Goal: Information Seeking & Learning: Learn about a topic

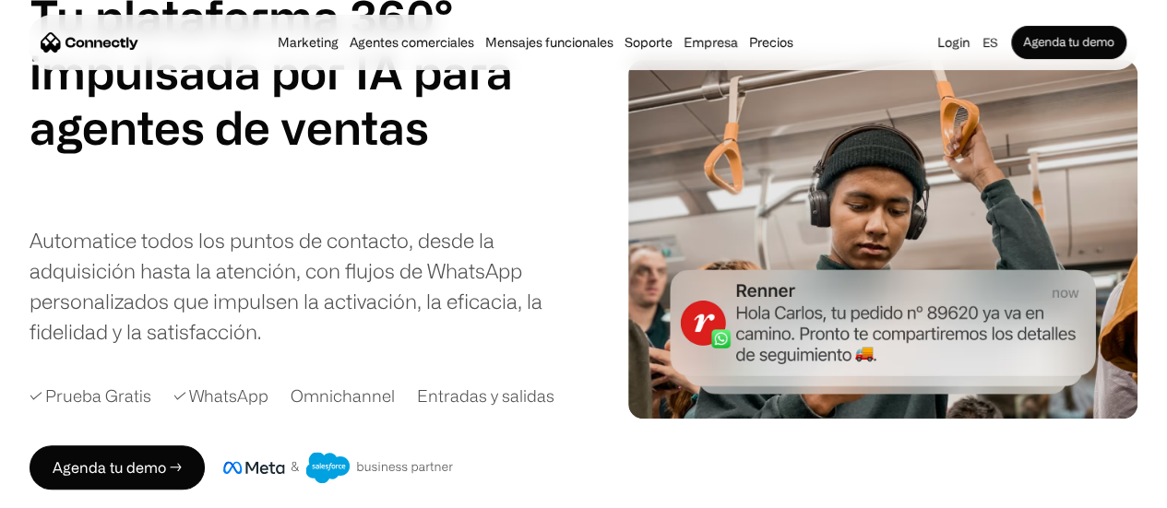
scroll to position [185, 0]
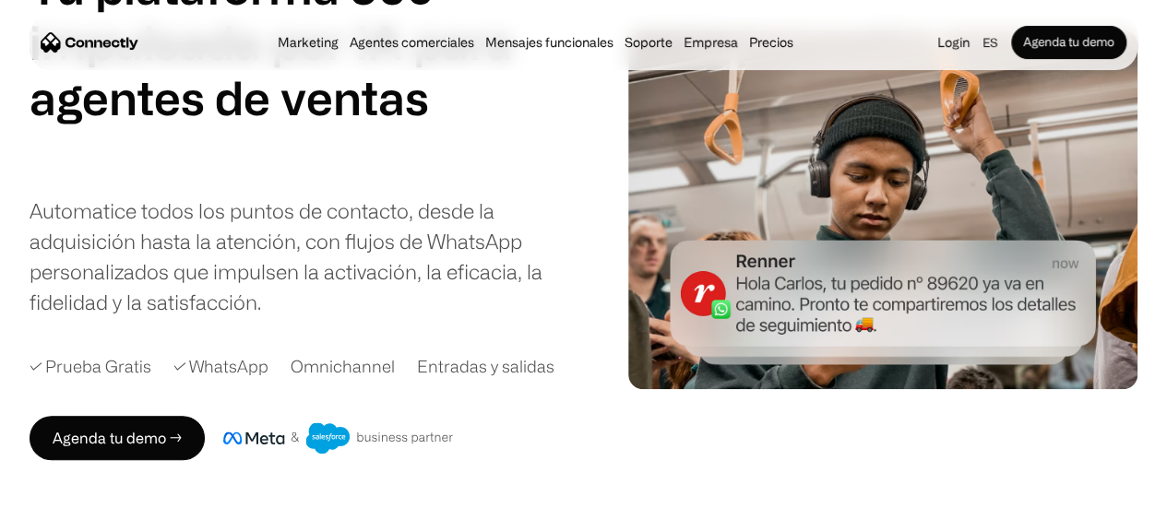
click at [156, 276] on div "Automatice todos los puntos de contacto, desde la adquisición hasta la atención…" at bounding box center [303, 257] width 547 height 122
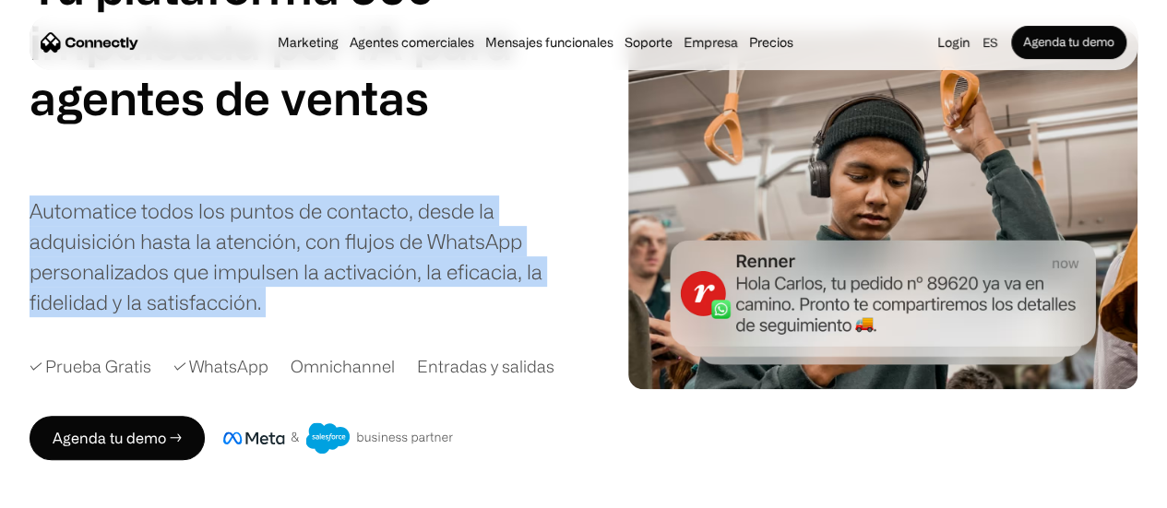
click at [156, 276] on div "Automatice todos los puntos de contacto, desde la adquisición hasta la atención…" at bounding box center [303, 257] width 547 height 122
click at [186, 280] on div "Automatice todos los puntos de contacto, desde la adquisición hasta la atención…" at bounding box center [303, 257] width 547 height 122
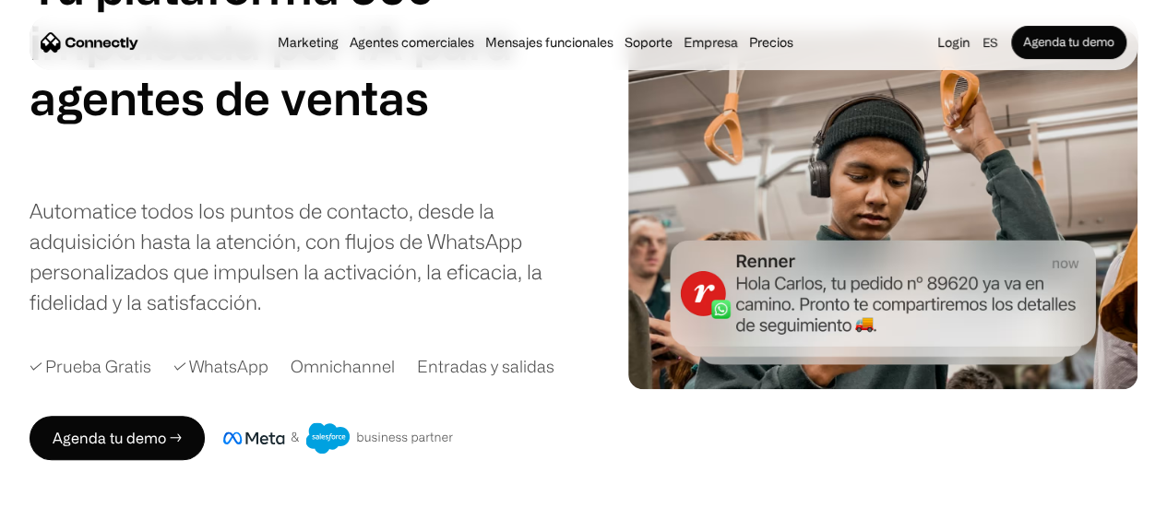
click at [295, 280] on div "Automatice todos los puntos de contacto, desde la adquisición hasta la atención…" at bounding box center [303, 257] width 547 height 122
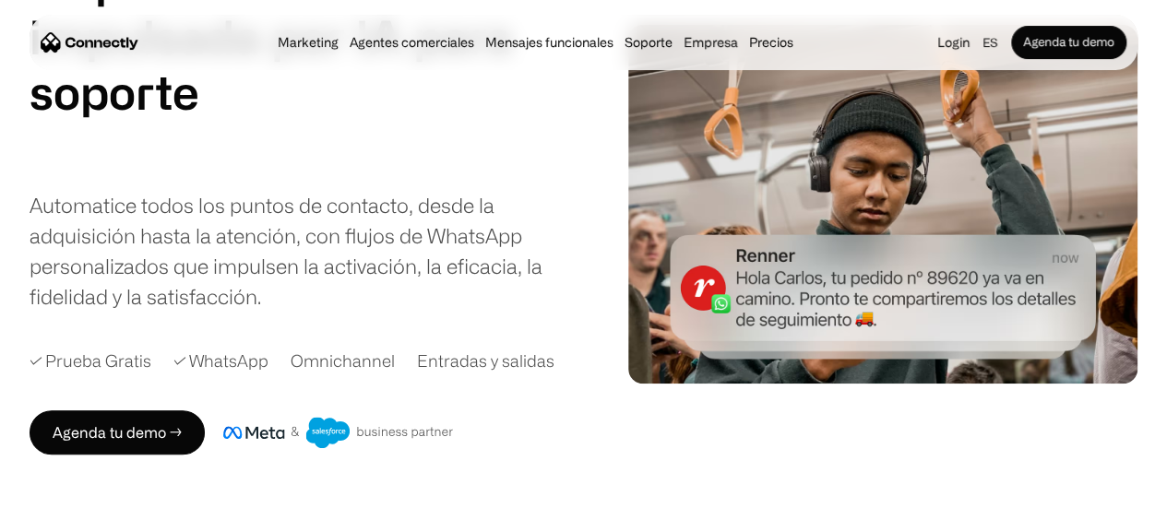
scroll to position [277, 0]
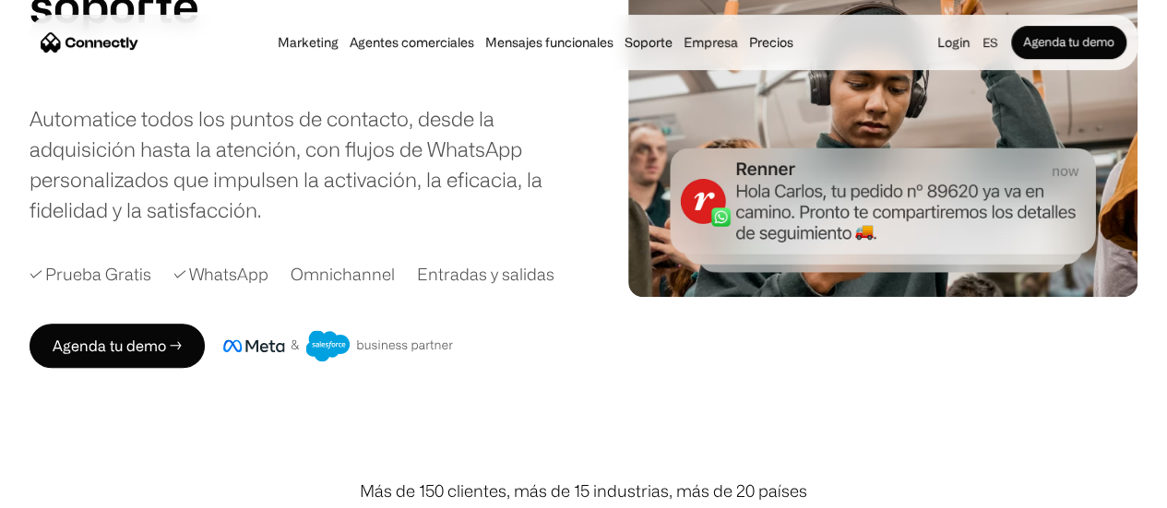
click at [497, 276] on div "Entradas y salidas" at bounding box center [485, 274] width 137 height 25
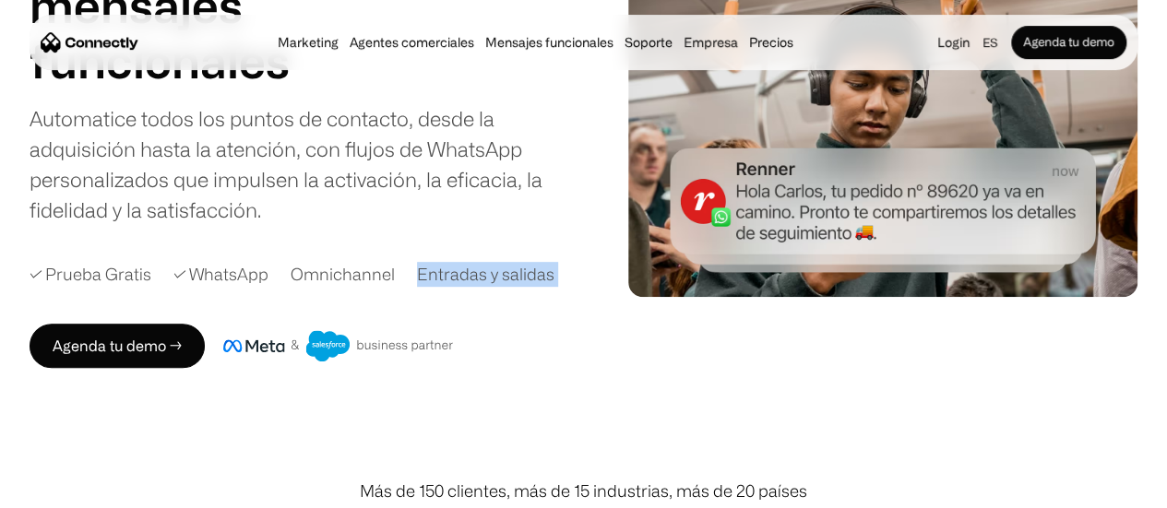
click at [570, 297] on div "Tu plataforma 360° impulsada por IA para agentes de ventas soporte mensajes fun…" at bounding box center [318, 117] width 577 height 501
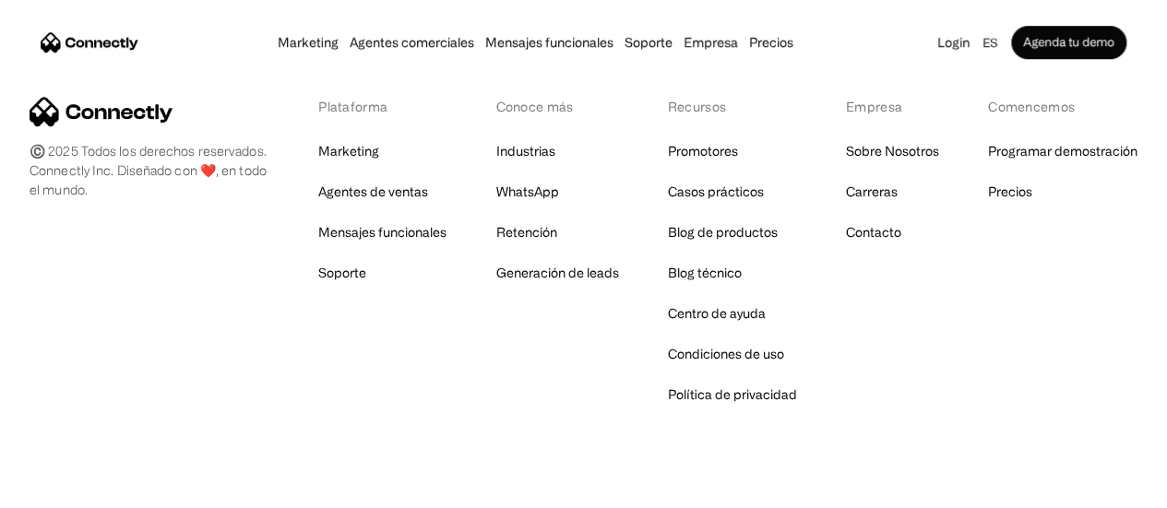
scroll to position [11166, 0]
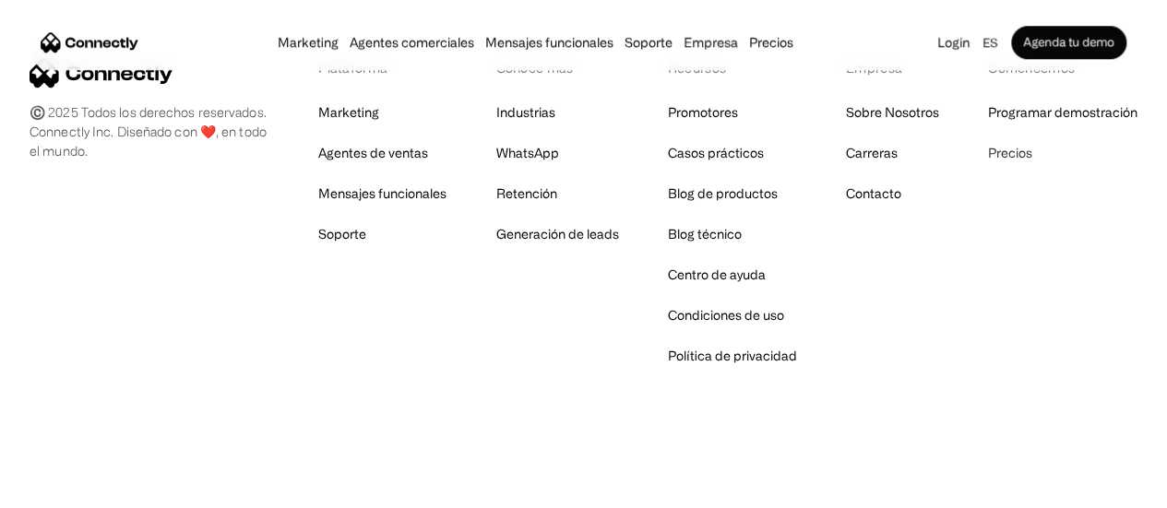
click at [988, 166] on link "Precios" at bounding box center [1010, 153] width 44 height 26
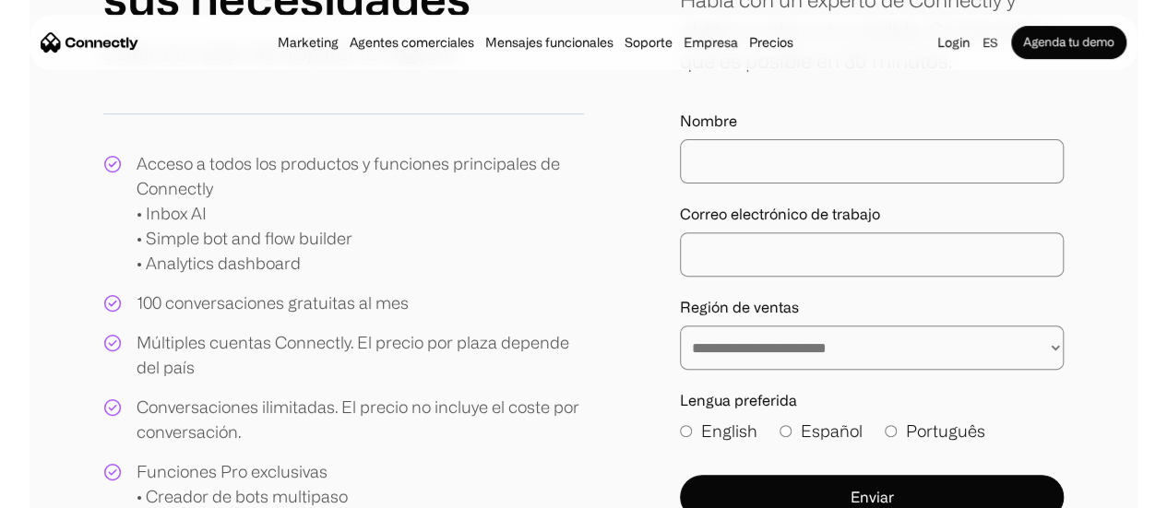
click at [409, 306] on div "100 conversaciones gratuitas al mes" at bounding box center [273, 303] width 272 height 25
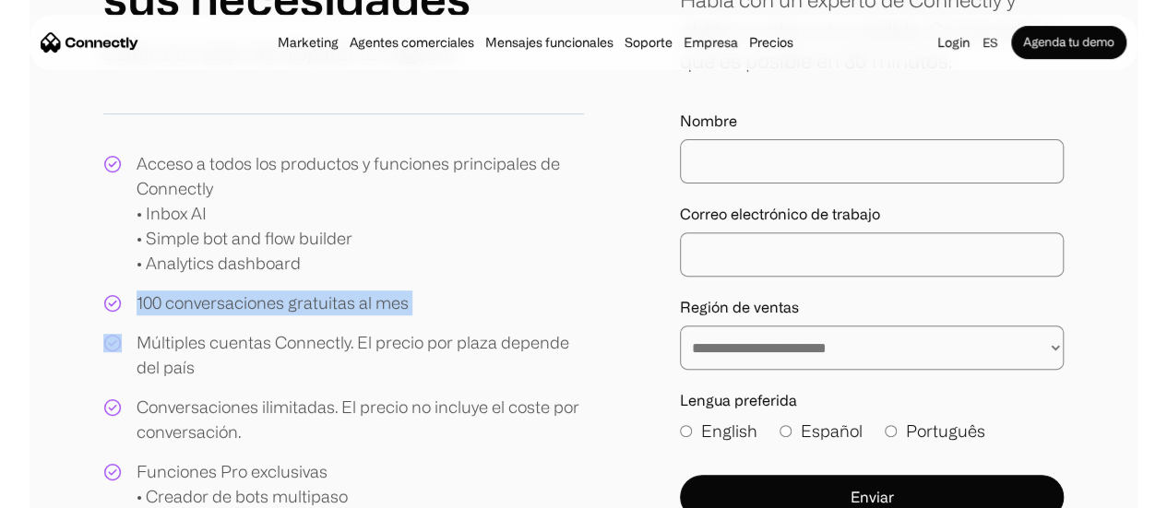
click at [409, 306] on div "100 conversaciones gratuitas al mes" at bounding box center [273, 303] width 272 height 25
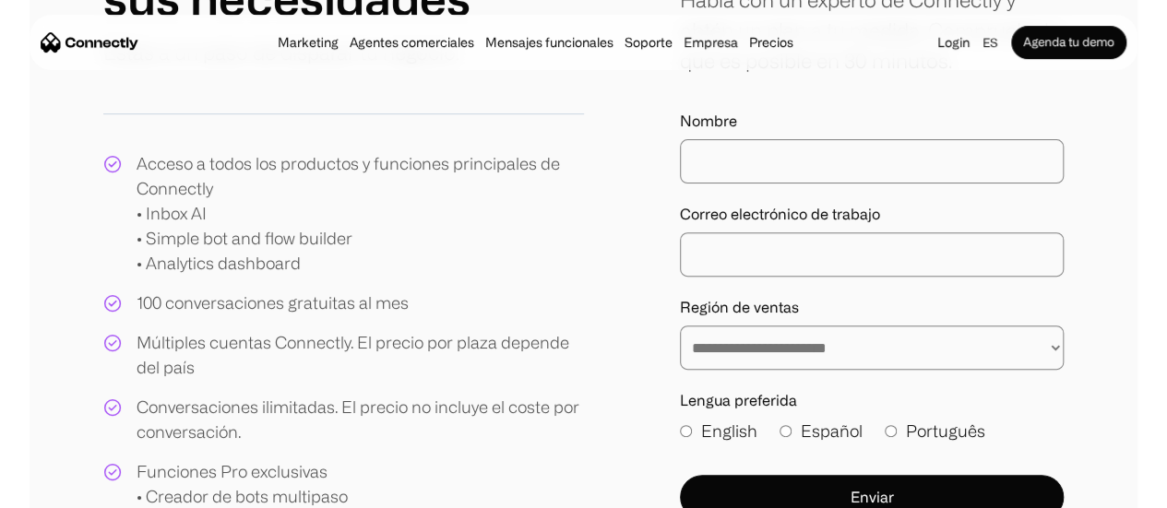
click at [478, 307] on div "Acceso a todos los productos y funciones principales de Connectly • Inbox AI • …" at bounding box center [343, 417] width 481 height 532
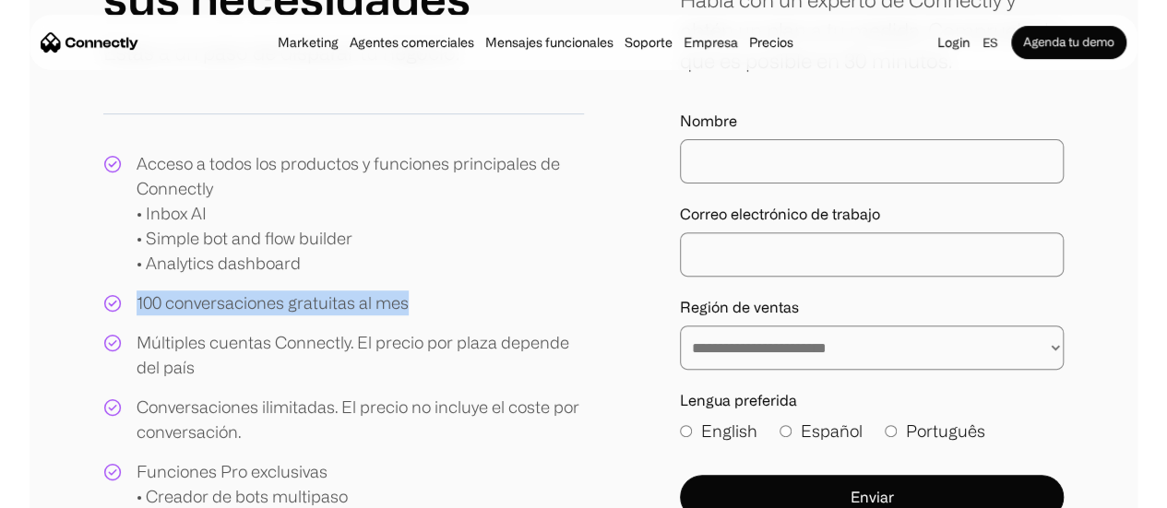
drag, startPoint x: 455, startPoint y: 305, endPoint x: 181, endPoint y: 317, distance: 274.3
click at [181, 317] on div "Acceso a todos los productos y funciones principales de Connectly • Inbox AI • …" at bounding box center [343, 417] width 481 height 532
click at [181, 316] on div "100 conversaciones gratuitas al mes" at bounding box center [273, 303] width 272 height 25
click at [182, 304] on div "100 conversaciones gratuitas al mes" at bounding box center [273, 303] width 272 height 25
drag, startPoint x: 182, startPoint y: 304, endPoint x: 435, endPoint y: 302, distance: 252.8
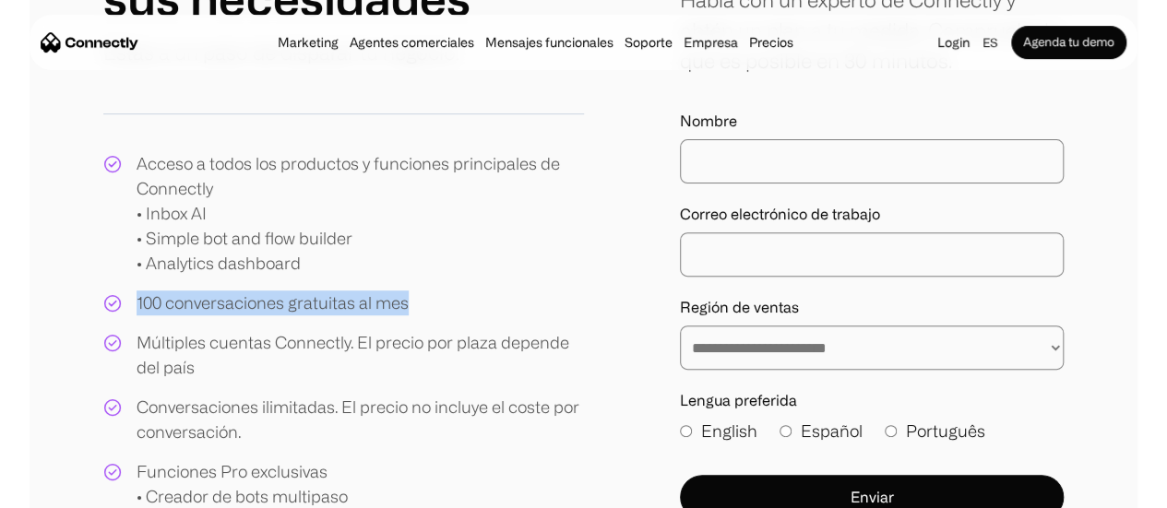
click at [409, 302] on div "100 conversaciones gratuitas al mes" at bounding box center [273, 303] width 272 height 25
drag, startPoint x: 467, startPoint y: 303, endPoint x: 177, endPoint y: 304, distance: 289.7
click at [177, 304] on div "Acceso a todos los productos y funciones principales de Connectly • Inbox AI • …" at bounding box center [343, 417] width 481 height 532
click at [238, 304] on div "100 conversaciones gratuitas al mes" at bounding box center [273, 303] width 272 height 25
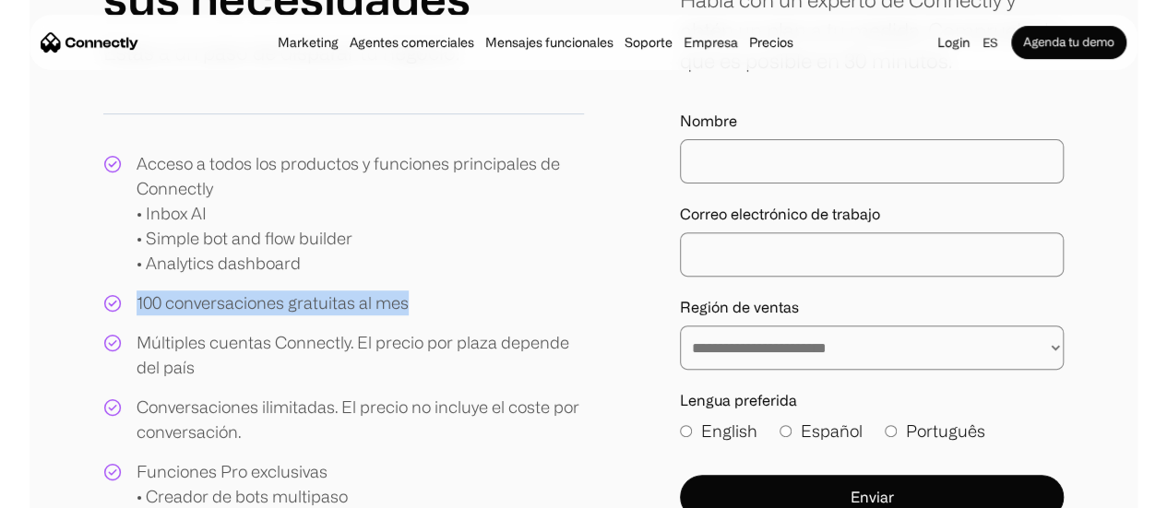
click at [190, 308] on div "100 conversaciones gratuitas al mes" at bounding box center [273, 303] width 272 height 25
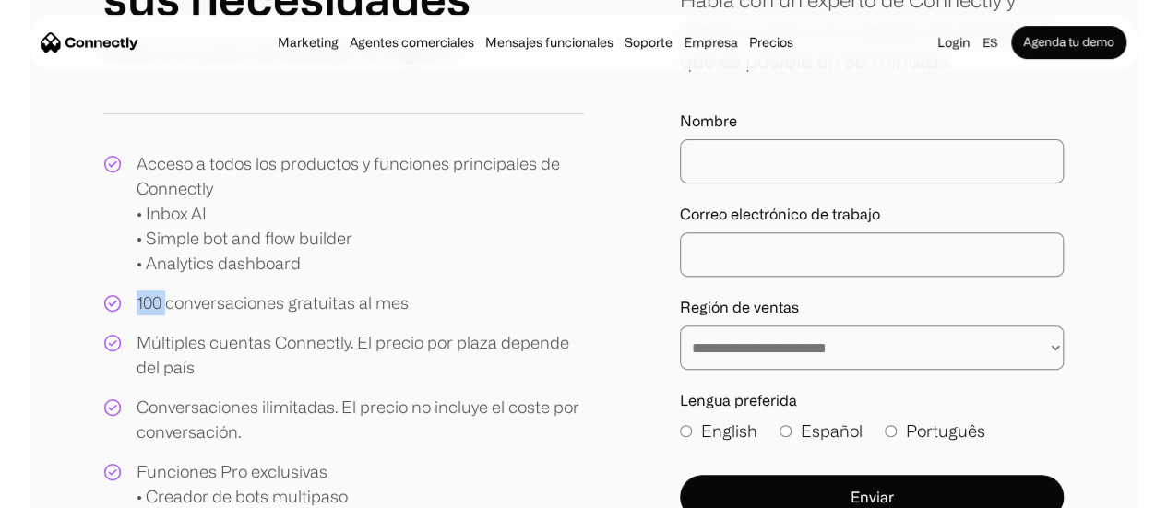
click at [190, 308] on div "100 conversaciones gratuitas al mes" at bounding box center [273, 303] width 272 height 25
click at [292, 309] on div "100 conversaciones gratuitas al mes" at bounding box center [273, 303] width 272 height 25
click at [338, 305] on div "100 conversaciones gratuitas al mes" at bounding box center [273, 303] width 272 height 25
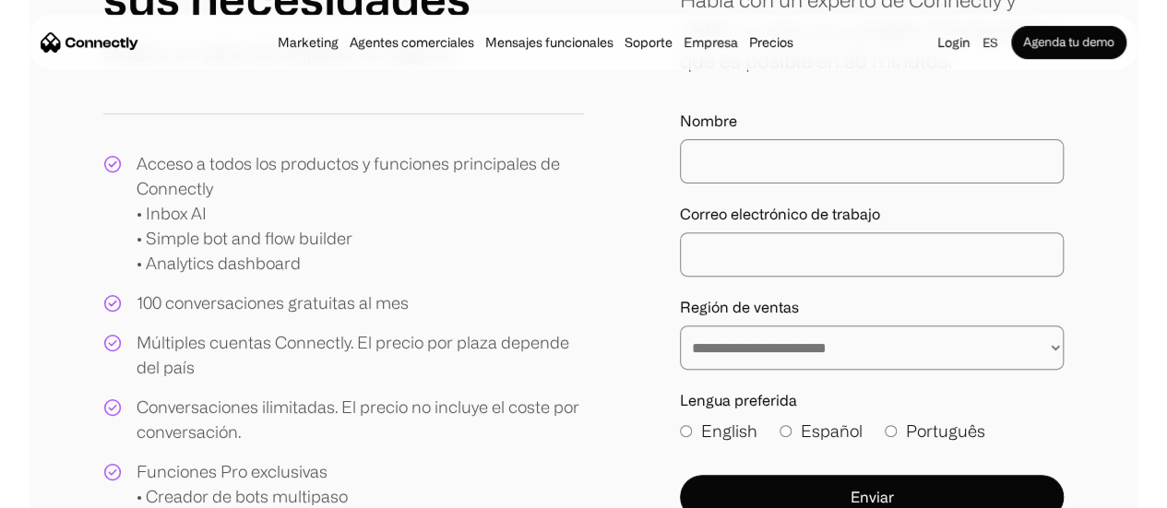
click at [408, 304] on div "100 conversaciones gratuitas al mes" at bounding box center [273, 303] width 272 height 25
click at [409, 307] on div "100 conversaciones gratuitas al mes" at bounding box center [273, 303] width 272 height 25
click at [455, 310] on div "Acceso a todos los productos y funciones principales de Connectly • Inbox AI • …" at bounding box center [343, 417] width 481 height 532
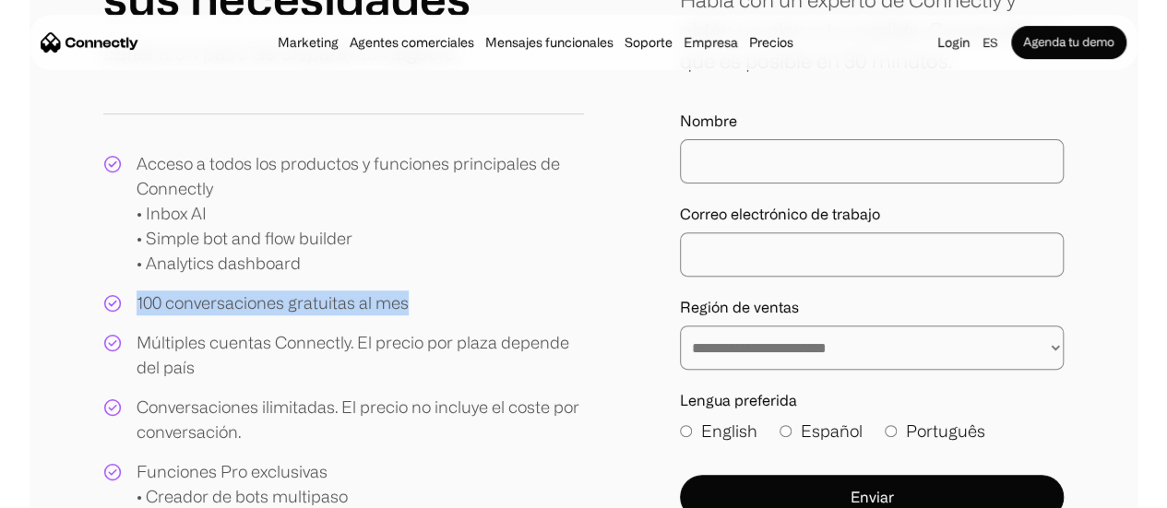
drag, startPoint x: 472, startPoint y: 311, endPoint x: 182, endPoint y: 312, distance: 290.6
click at [182, 312] on div "Acceso a todos los productos y funciones principales de Connectly • Inbox AI • …" at bounding box center [343, 417] width 481 height 532
click at [209, 307] on div "100 conversaciones gratuitas al mes" at bounding box center [273, 303] width 272 height 25
